Goal: Check status

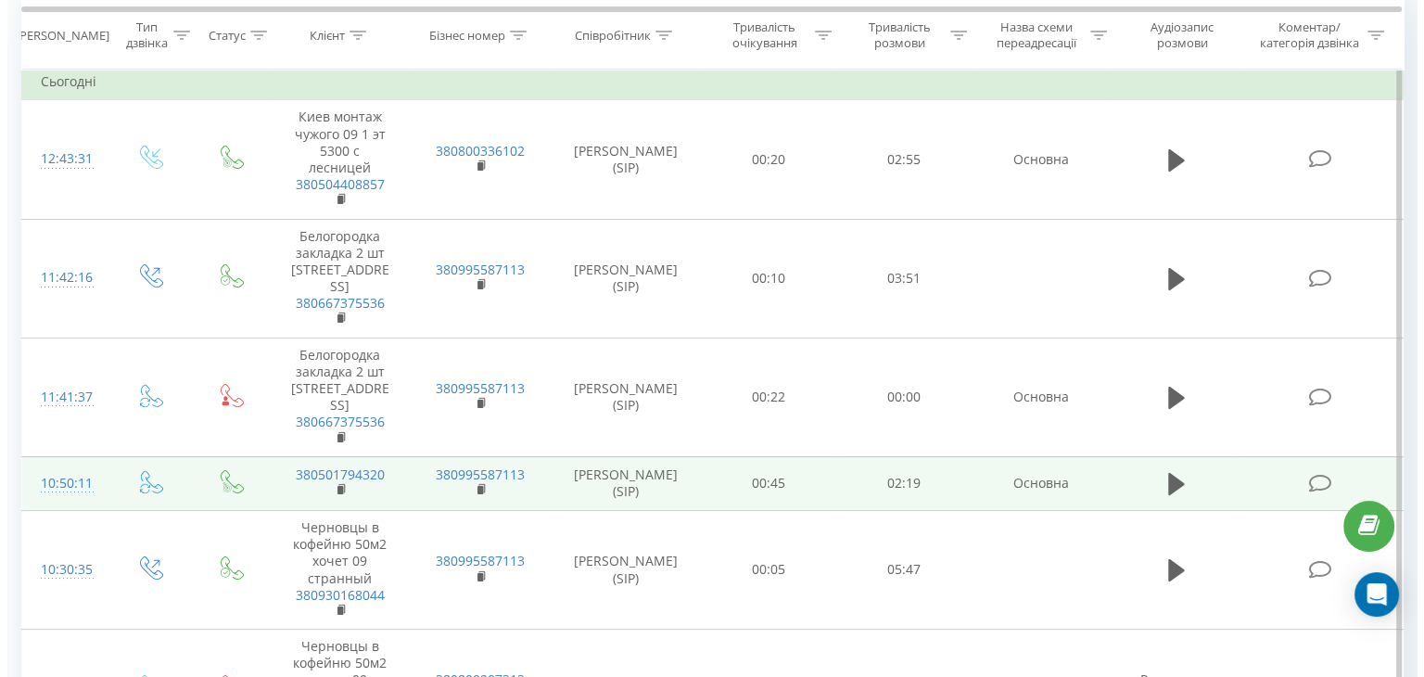
scroll to position [185, 0]
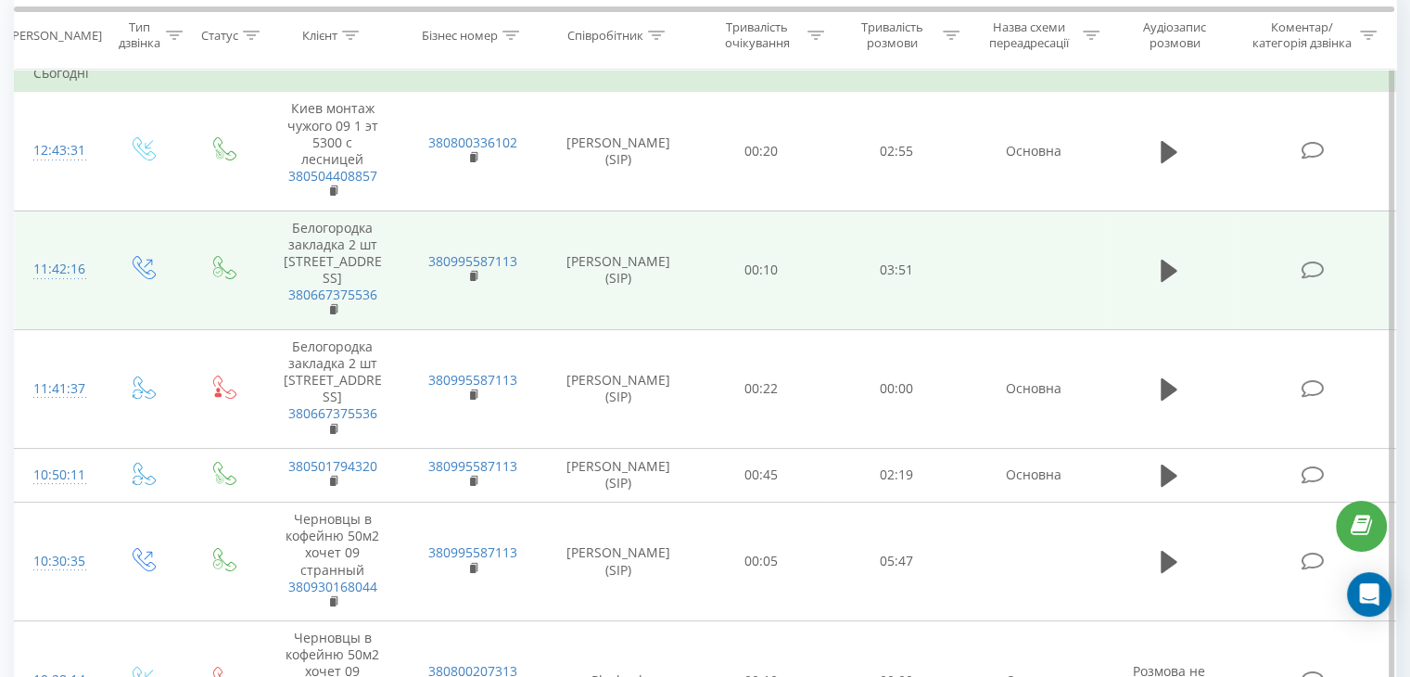
click at [61, 267] on div "11:42:16" at bounding box center [57, 269] width 49 height 36
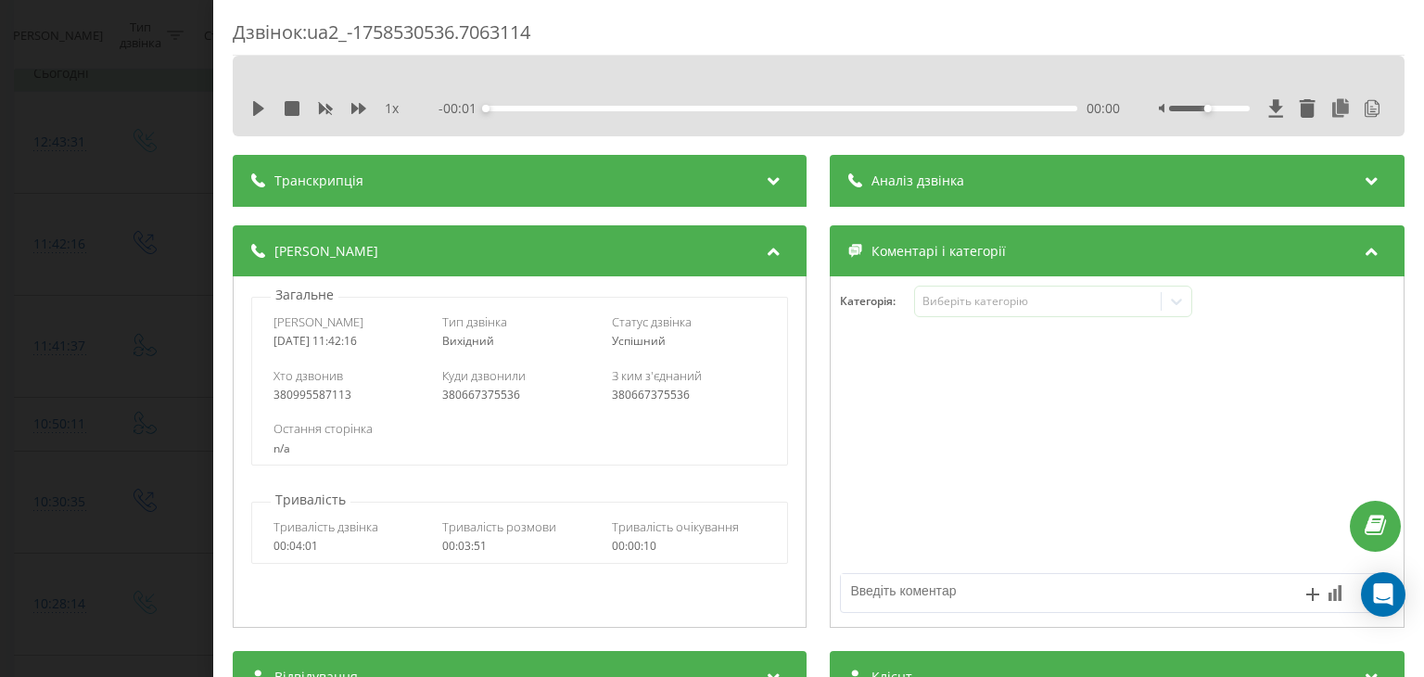
click at [958, 178] on div "Аналіз дзвінка" at bounding box center [1118, 181] width 574 height 52
